Goal: Task Accomplishment & Management: Use online tool/utility

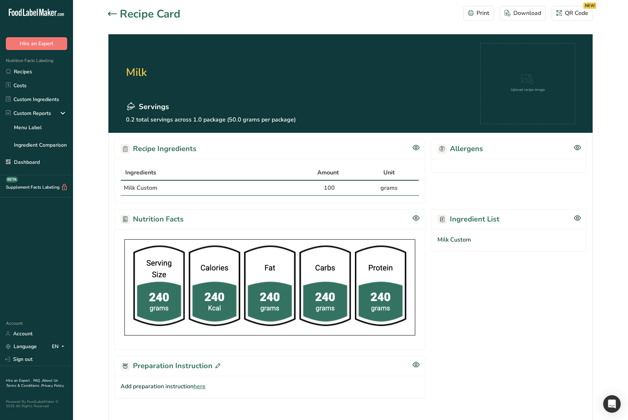
drag, startPoint x: 100, startPoint y: 199, endPoint x: 131, endPoint y: 136, distance: 70.2
click at [100, 199] on section "Recipe Card Print Download QR Code NEW Milk Servings 0.2 total servings across …" at bounding box center [350, 227] width 555 height 455
drag, startPoint x: 114, startPoint y: 19, endPoint x: 111, endPoint y: 13, distance: 6.4
click at [113, 17] on div "Recipe Card" at bounding box center [144, 14] width 72 height 16
click at [111, 13] on icon at bounding box center [112, 14] width 9 height 4
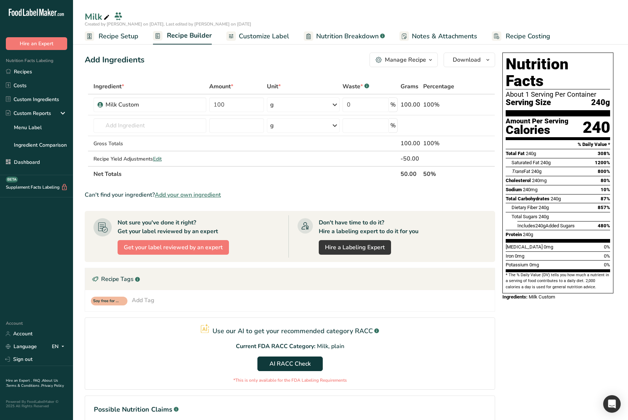
click at [111, 37] on span "Recipe Setup" at bounding box center [119, 36] width 40 height 10
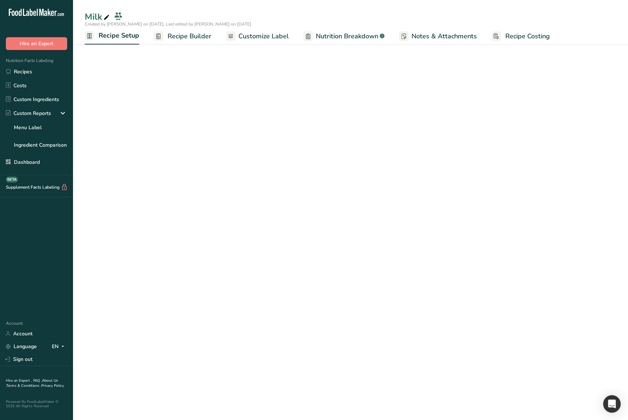
select select "27"
select select "29"
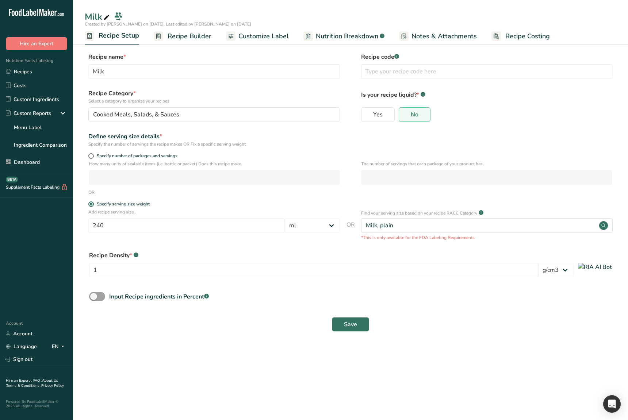
click at [246, 367] on main "Milk Created by Ahmad Ibrahim on 2025-08-15, Last edited by Ahmad Ibrahim on 20…" at bounding box center [314, 210] width 628 height 420
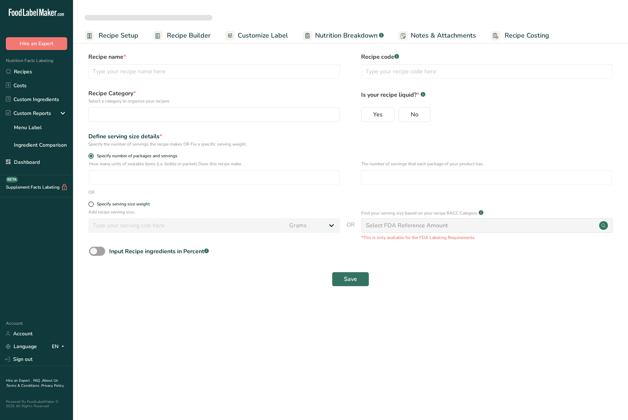
select select
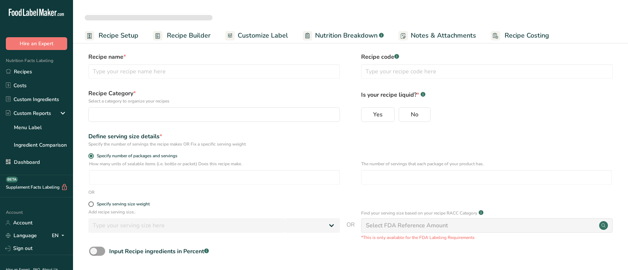
select select
select select "29"
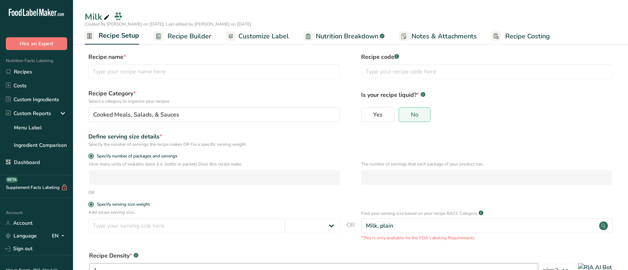
type input "Milk"
radio input "true"
radio input "false"
radio input "true"
type input "240"
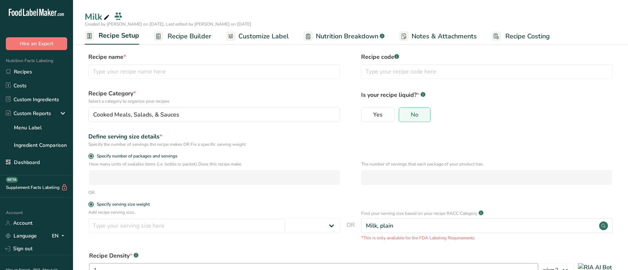
select select "27"
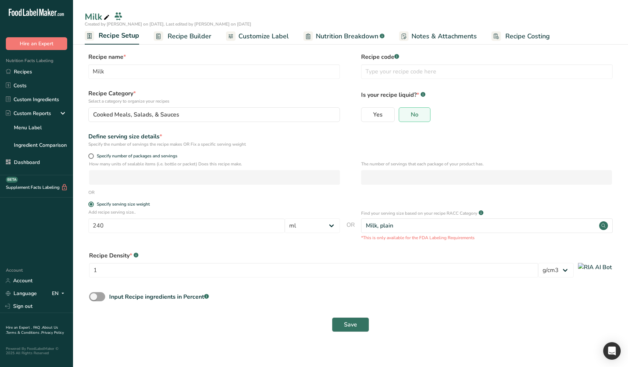
click at [431, 302] on div "Input Recipe ingredients in Percent .a-a{fill:#347362;}.b-a{fill:#fff;}" at bounding box center [351, 299] width 532 height 15
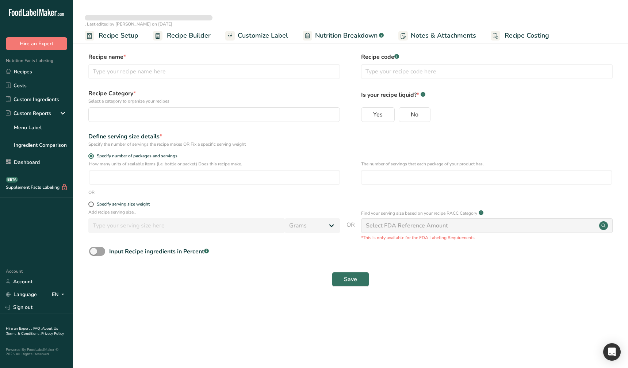
select select
type input "Milk"
radio input "true"
radio input "false"
radio input "true"
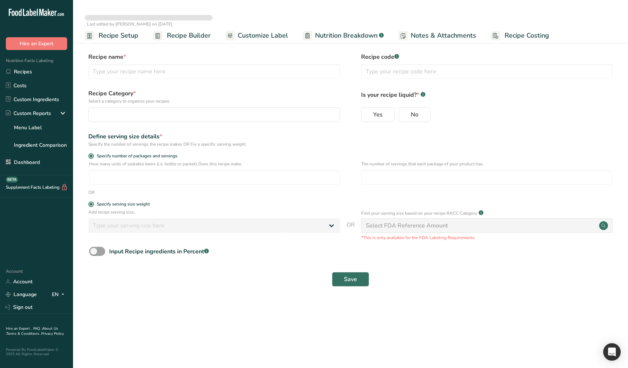
type input "240"
select select "27"
select select "29"
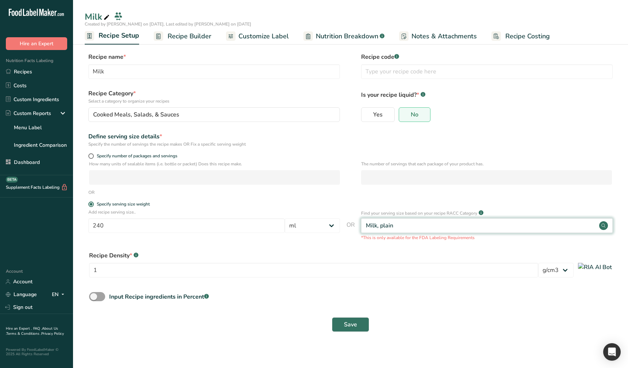
click at [422, 226] on div "Milk, plain" at bounding box center [487, 225] width 252 height 15
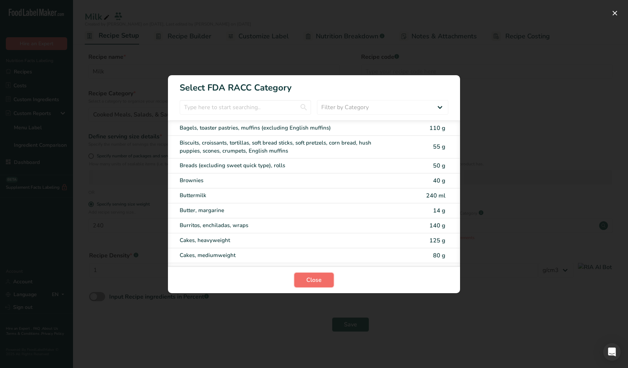
click at [330, 283] on button "Close" at bounding box center [313, 280] width 39 height 15
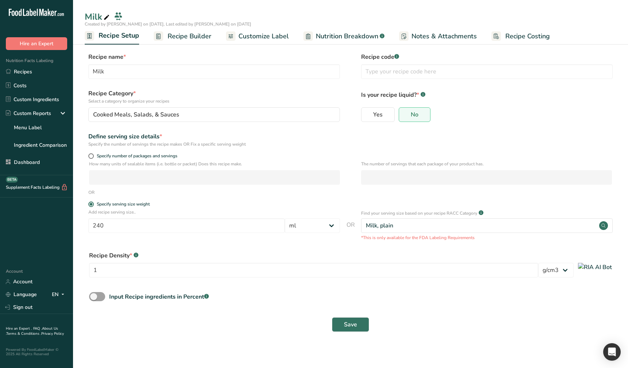
click at [500, 328] on div "Save" at bounding box center [350, 324] width 523 height 15
click at [222, 344] on section "Recipe name * Milk Recipe code .a-a{fill:#347362;}.b-a{fill:#fff;} Recipe Categ…" at bounding box center [350, 193] width 555 height 310
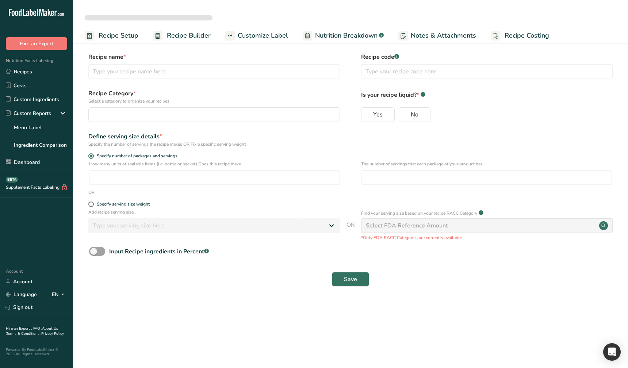
select select
type input "Milk"
radio input "true"
radio input "false"
radio input "true"
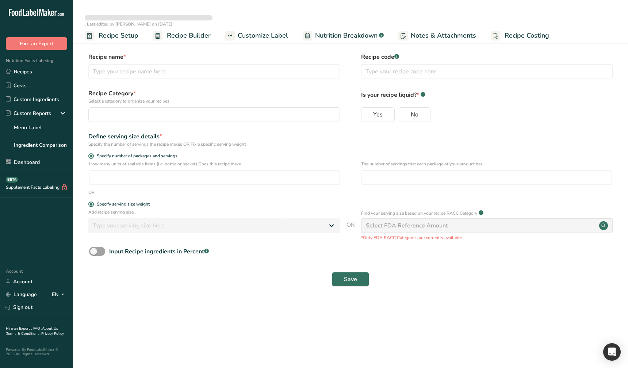
type input "240"
select select "27"
select select "29"
select select
type input "Milk"
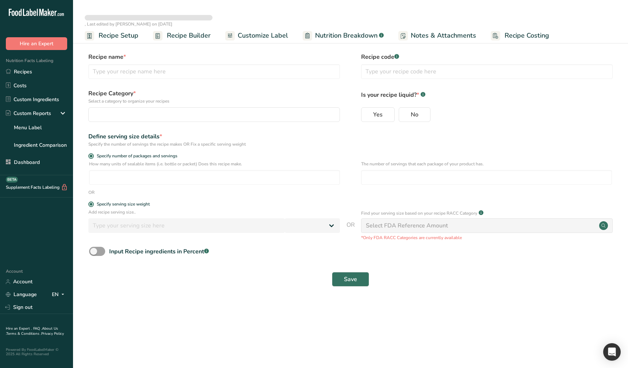
radio input "true"
radio input "false"
radio input "true"
type input "240"
select select "27"
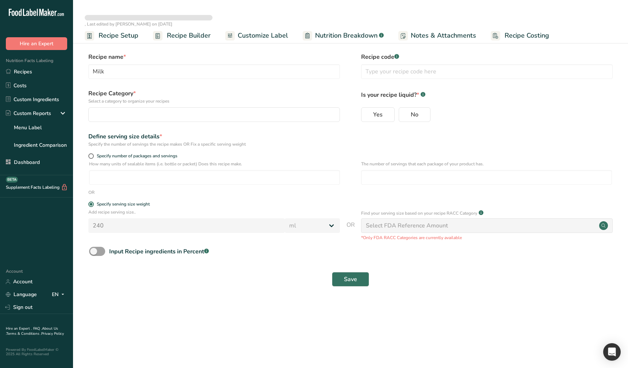
select select "29"
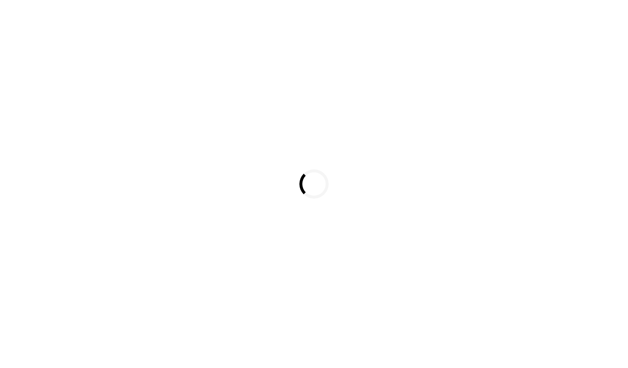
select select
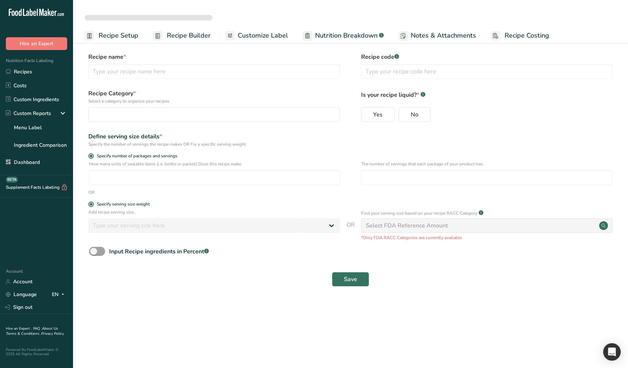
type input "Milk"
radio input "true"
radio input "false"
radio input "true"
type input "240"
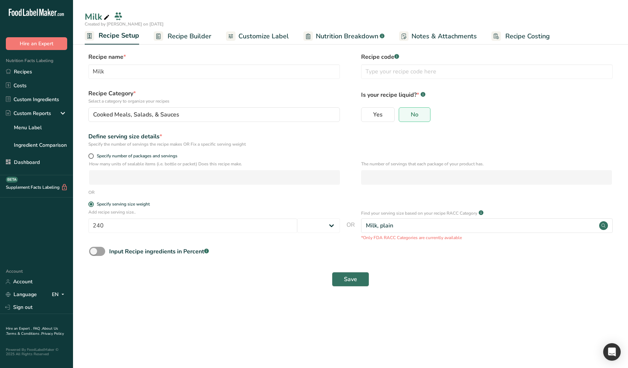
select select "27"
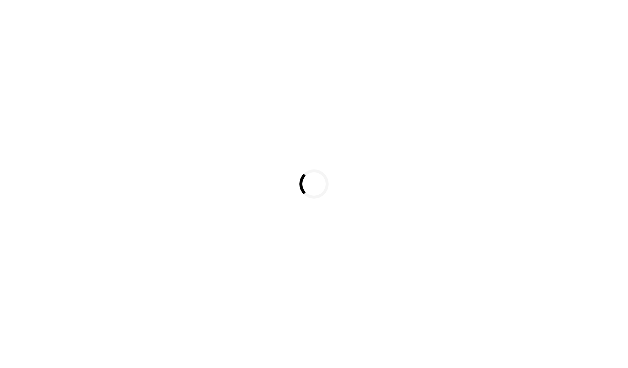
select select
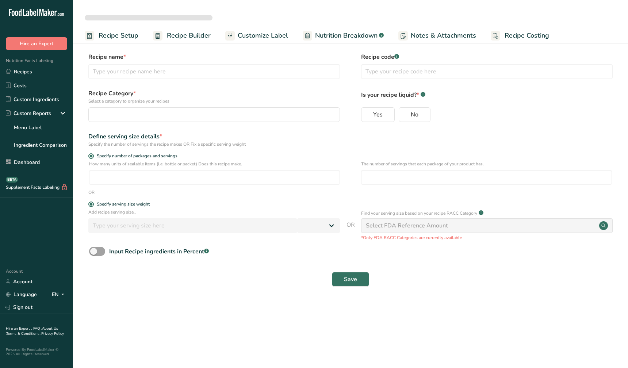
type input "Milk"
radio input "true"
radio input "false"
radio input "true"
type input "240"
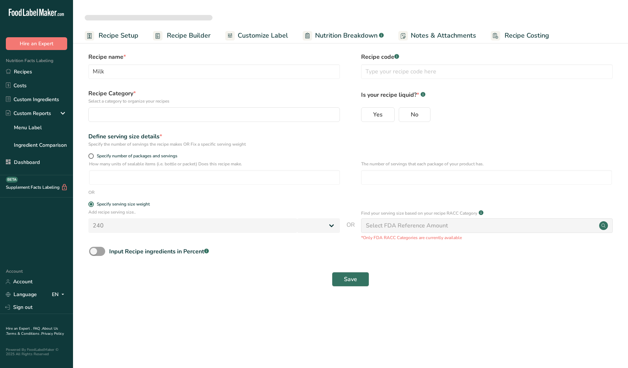
select select "27"
select select "29"
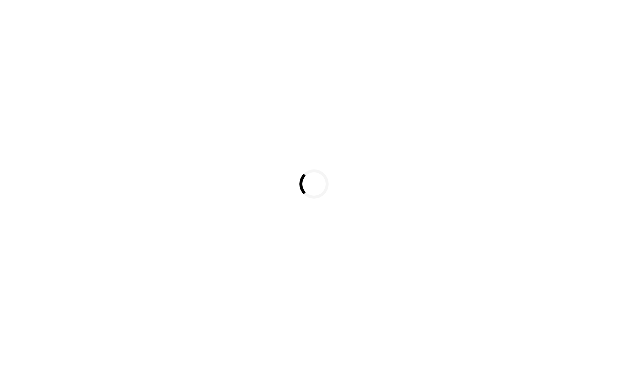
select select
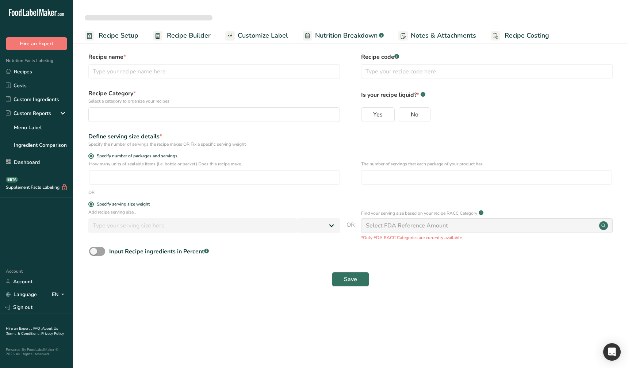
select select "29"
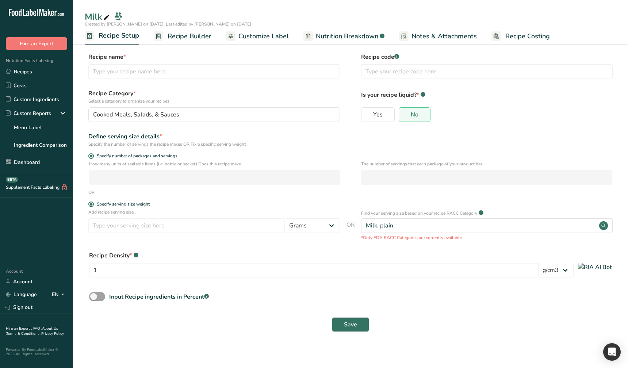
type input "Milk"
radio input "true"
radio input "false"
radio input "true"
type input "240"
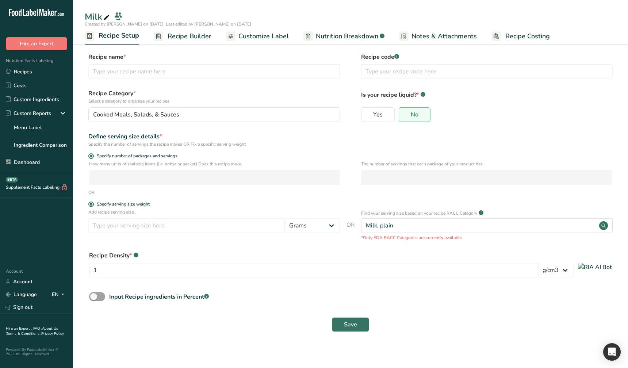
select select "27"
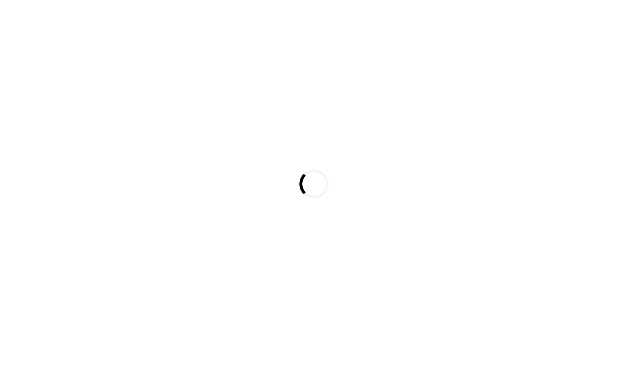
select select
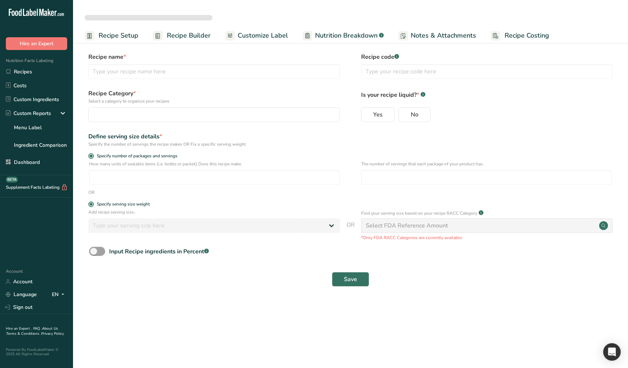
type input "Milk"
radio input "true"
radio input "false"
radio input "true"
type input "240"
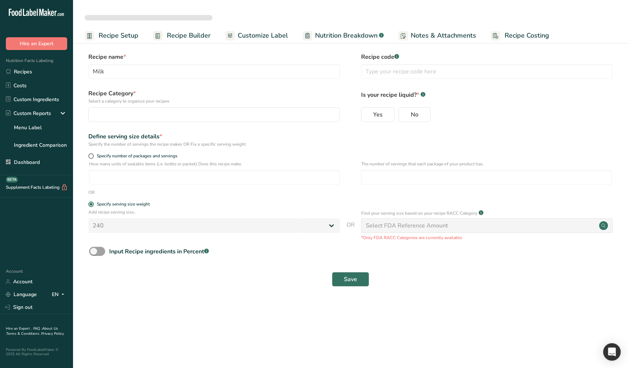
select select "27"
select select "29"
select select
type input "Milk"
radio input "true"
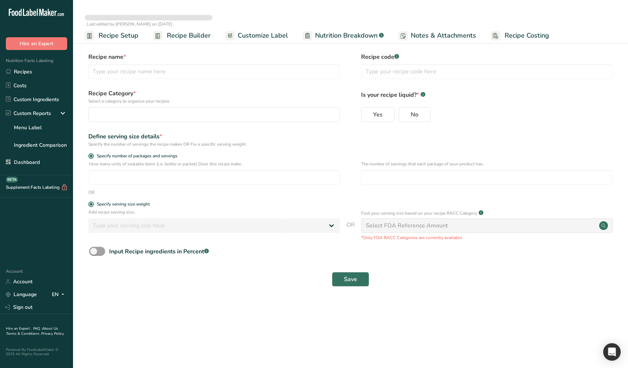
radio input "false"
radio input "true"
type input "240"
select select "27"
select select "29"
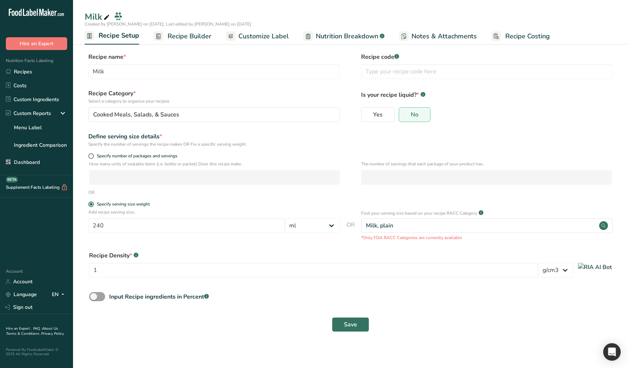
click at [184, 34] on span "Recipe Builder" at bounding box center [190, 36] width 44 height 10
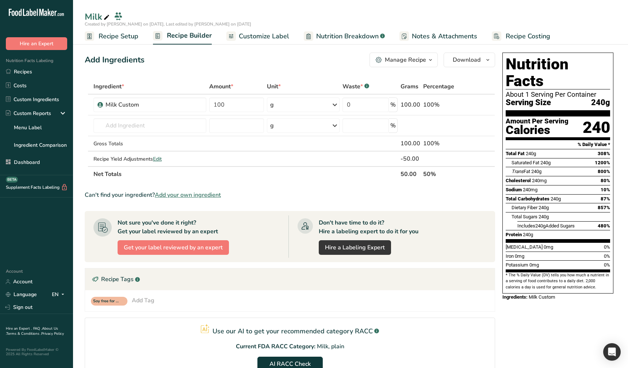
scroll to position [74, 0]
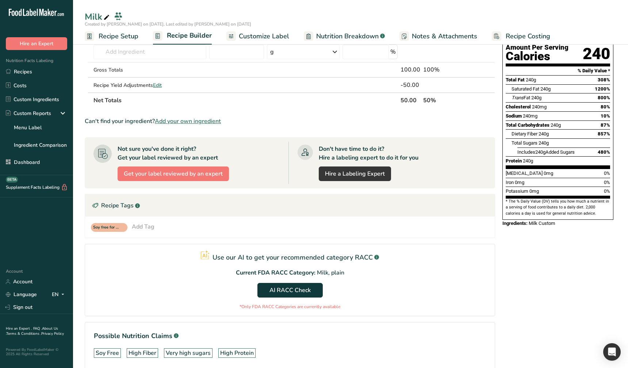
click at [130, 35] on span "Recipe Setup" at bounding box center [119, 36] width 40 height 10
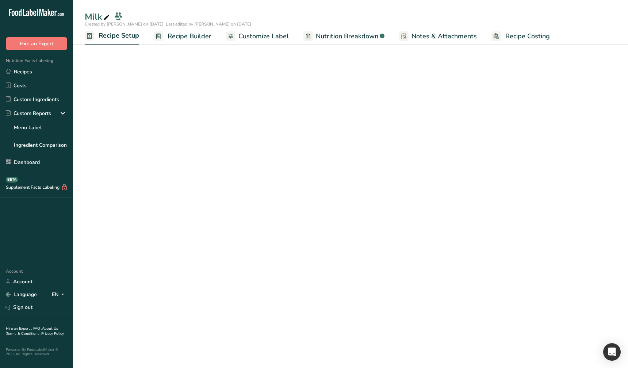
select select "27"
select select "29"
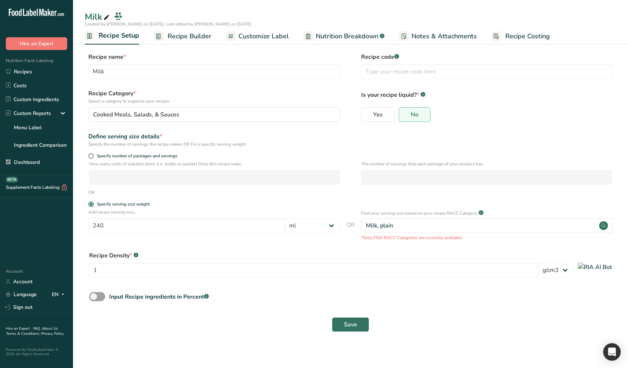
click at [190, 39] on span "Recipe Builder" at bounding box center [190, 36] width 44 height 10
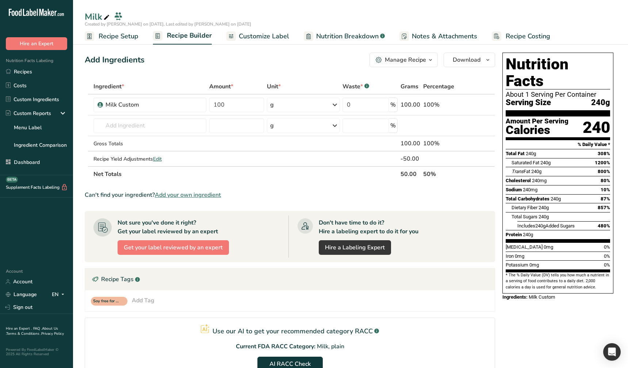
click at [50, 211] on div ".a-20{fill:#fff;} Hire an Expert Nutrition Facts Labeling Recipes Costs Custom …" at bounding box center [36, 131] width 73 height 251
click at [32, 230] on div ".a-20{fill:#fff;} Hire an Expert Nutrition Facts Labeling Recipes Costs Custom …" at bounding box center [36, 131] width 73 height 251
click at [31, 231] on div ".a-20{fill:#fff;} Hire an Expert Nutrition Facts Labeling Recipes Costs Custom …" at bounding box center [36, 131] width 73 height 251
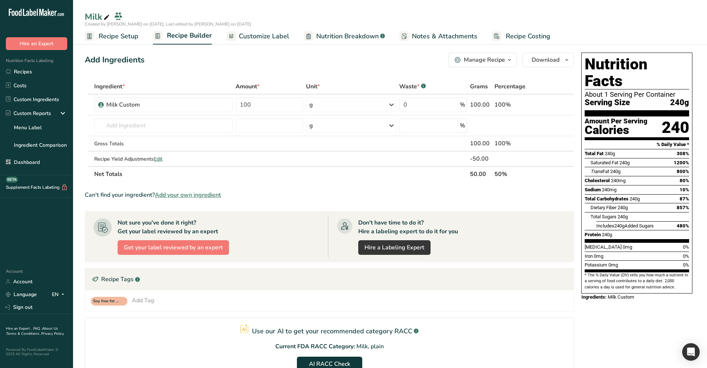
click at [1, 227] on div ".a-20{fill:#fff;} Hire an Expert Nutrition Facts Labeling Recipes Costs Custom …" at bounding box center [36, 131] width 73 height 251
